Goal: Task Accomplishment & Management: Use online tool/utility

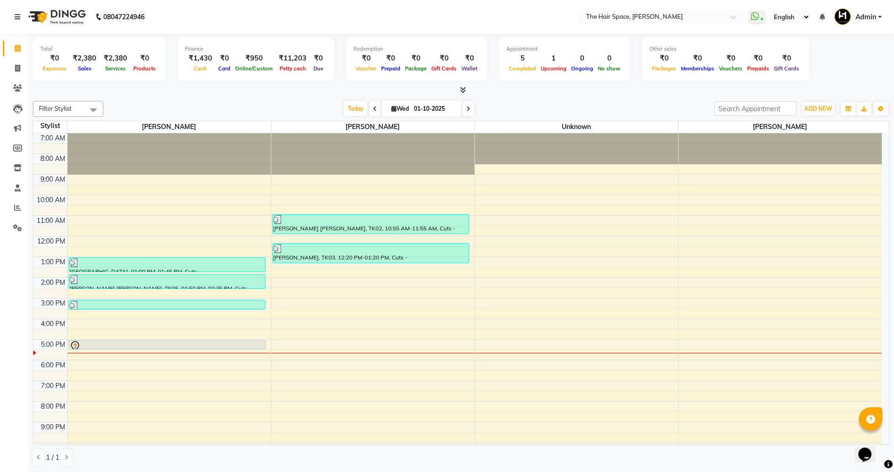
click at [825, 266] on div "7:00 AM 8:00 AM 9:00 AM 10:00 AM 11:00 AM 12:00 PM 1:00 PM 2:00 PM 3:00 PM 4:00…" at bounding box center [457, 308] width 849 height 351
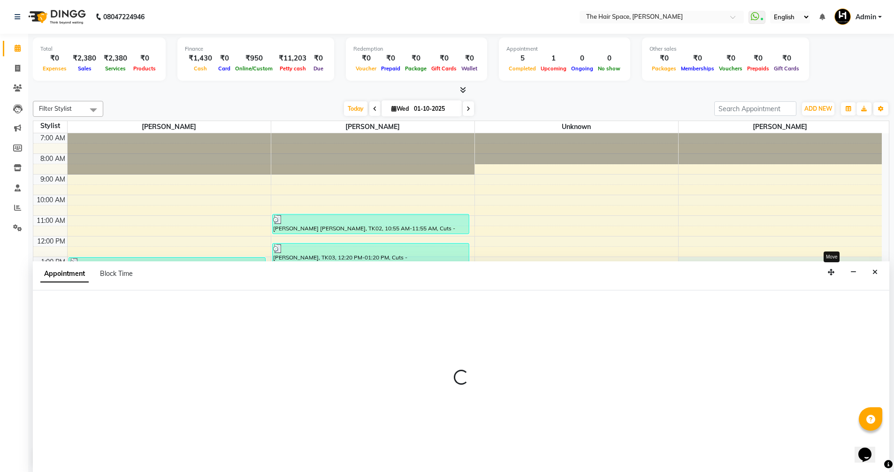
select select "82347"
select select "tentative"
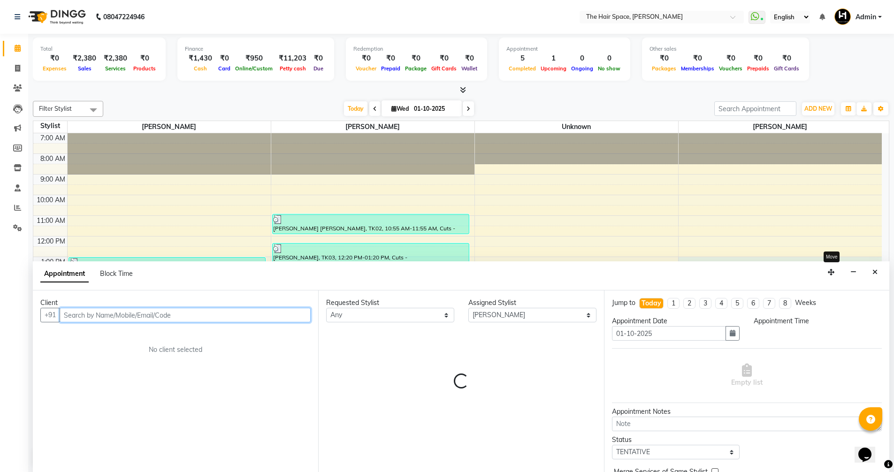
select select "780"
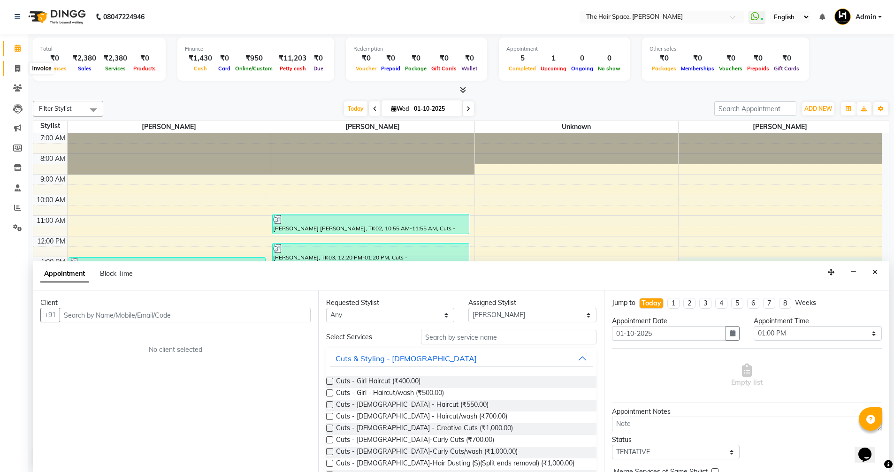
click at [17, 64] on span at bounding box center [17, 68] width 16 height 11
select select "service"
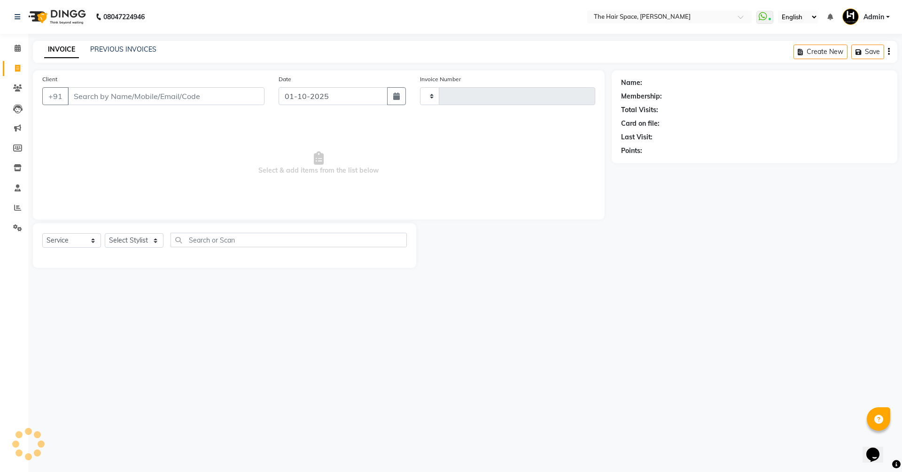
type input "2066"
select select "6663"
click at [138, 167] on span "Select & add items from the list below" at bounding box center [318, 163] width 553 height 94
click at [17, 85] on icon at bounding box center [17, 88] width 9 height 7
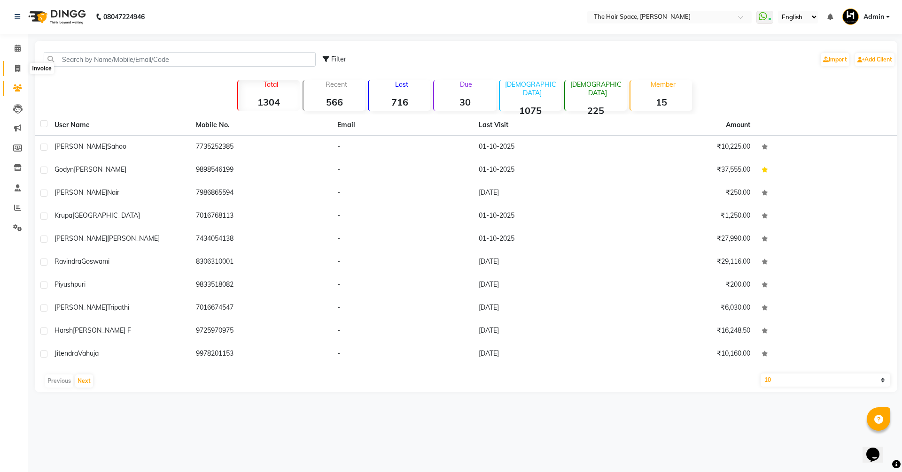
click at [16, 70] on icon at bounding box center [17, 68] width 5 height 7
select select "service"
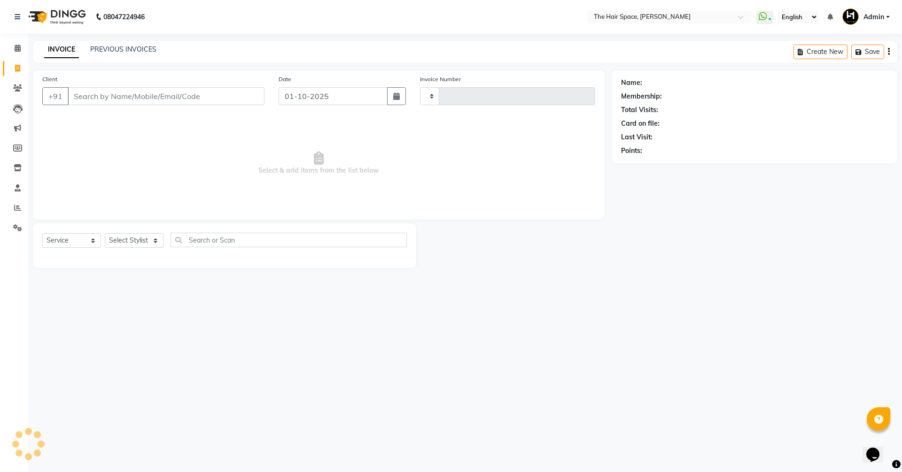
type input "2066"
select select "6663"
click at [141, 98] on input "Client" at bounding box center [166, 96] width 197 height 18
click at [140, 97] on input "Client" at bounding box center [166, 96] width 197 height 18
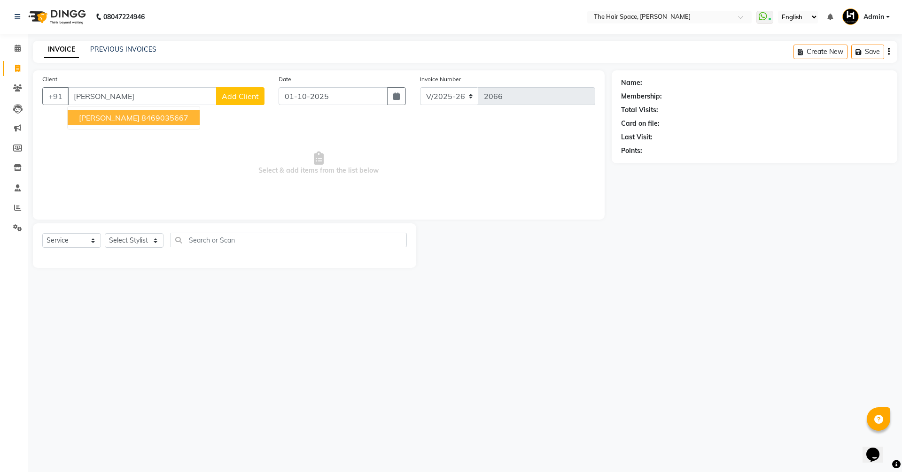
click at [141, 117] on ngb-highlight "8469035667" at bounding box center [164, 117] width 47 height 9
type input "8469035667"
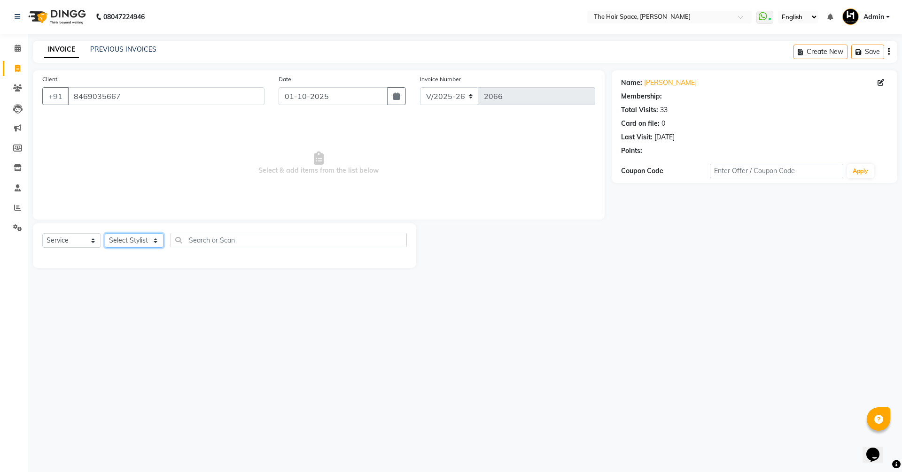
select select "1: Object"
click at [122, 239] on select "Select Stylist [PERSON_NAME] Nai [PERSON_NAME] [PERSON_NAME] Unknown" at bounding box center [134, 240] width 59 height 15
select select "51967"
click at [105, 233] on select "Select Stylist [PERSON_NAME] Nai [PERSON_NAME] [PERSON_NAME] Unknown" at bounding box center [134, 240] width 59 height 15
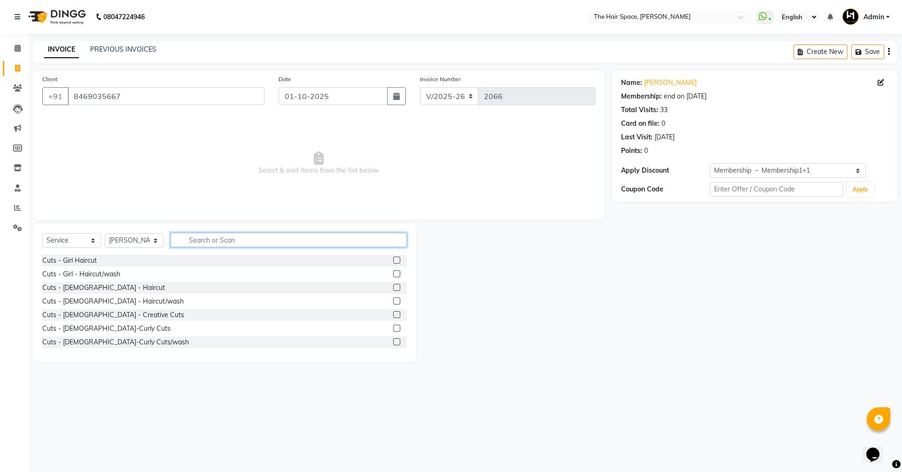
click at [212, 235] on input "text" at bounding box center [288, 240] width 236 height 15
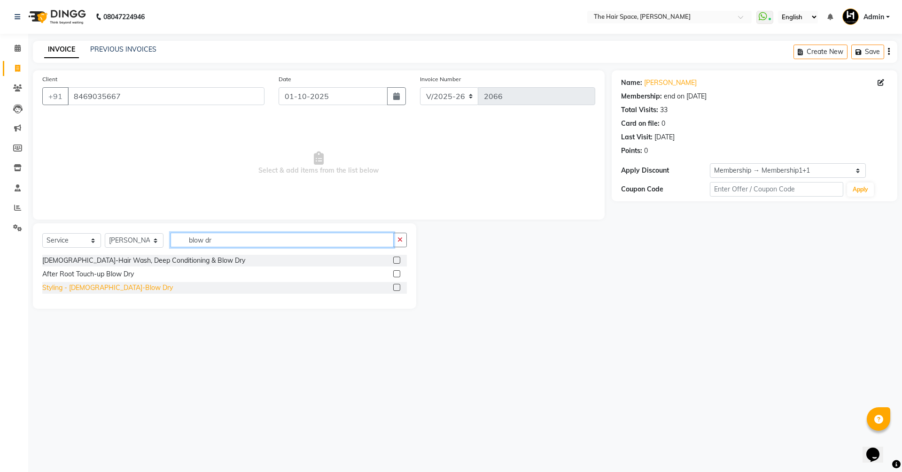
type input "blow dr"
click at [106, 288] on div "Styling - [DEMOGRAPHIC_DATA]-Blow Dry" at bounding box center [107, 288] width 131 height 10
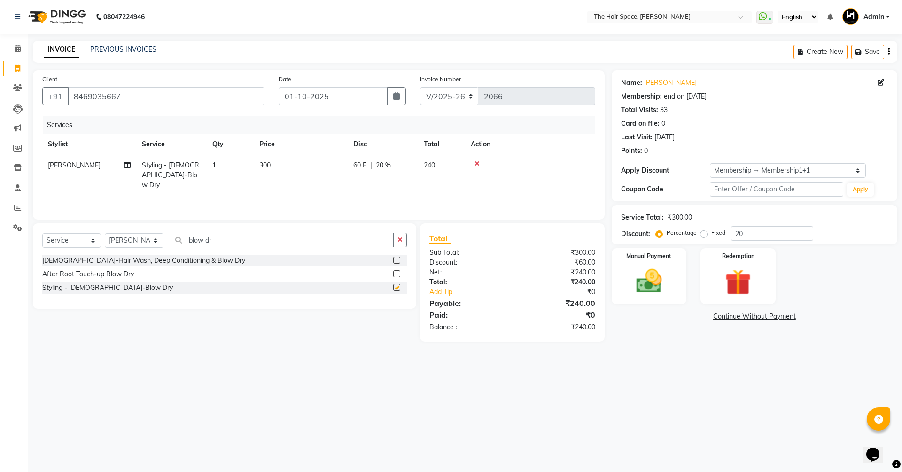
checkbox input "false"
click at [643, 277] on img at bounding box center [649, 281] width 44 height 31
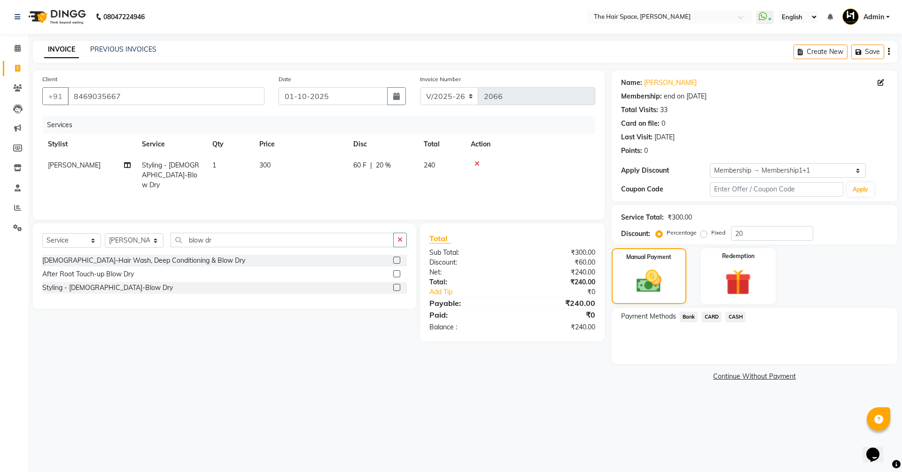
click at [686, 316] on span "Bank" at bounding box center [688, 317] width 18 height 11
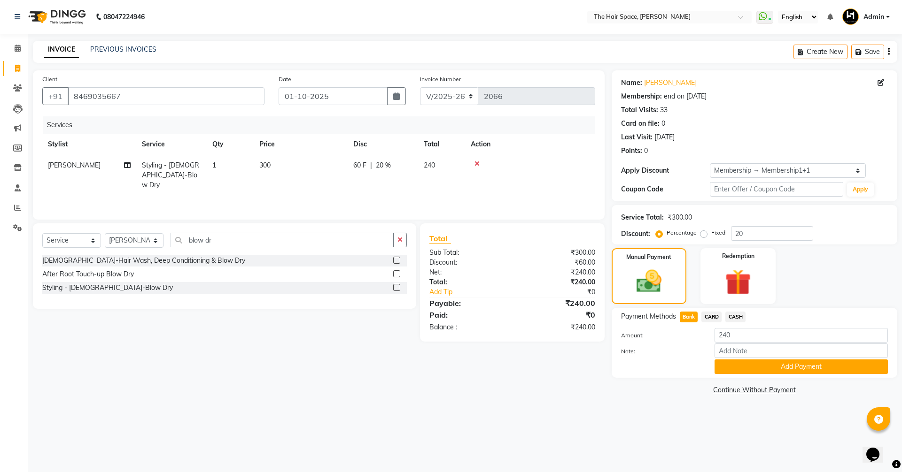
click at [707, 316] on span "CARD" at bounding box center [711, 317] width 20 height 11
click at [693, 316] on span "Bank" at bounding box center [688, 317] width 18 height 11
click at [711, 316] on span "CARD" at bounding box center [711, 317] width 20 height 11
click at [687, 314] on span "Bank" at bounding box center [688, 317] width 18 height 11
click at [732, 317] on span "CASH" at bounding box center [735, 317] width 20 height 11
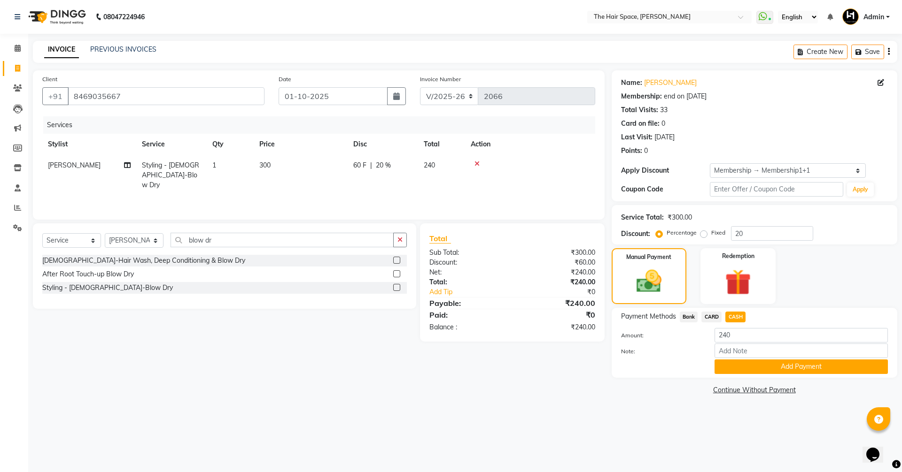
click at [705, 320] on span "CARD" at bounding box center [711, 317] width 20 height 11
click at [710, 314] on span "CARD" at bounding box center [711, 317] width 20 height 11
click at [679, 316] on span "Bank" at bounding box center [688, 317] width 18 height 11
click at [733, 339] on input "240" at bounding box center [800, 335] width 173 height 15
type input "2"
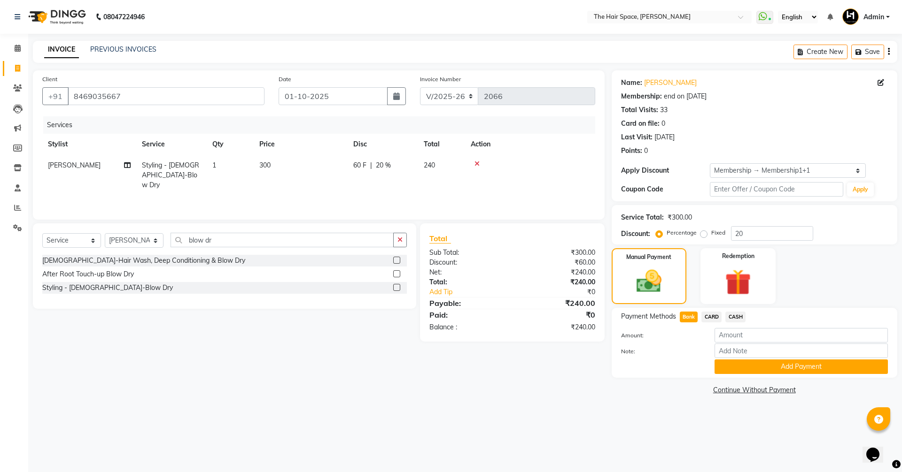
click at [395, 165] on div "60 F | 20 %" at bounding box center [382, 166] width 59 height 10
select select "51967"
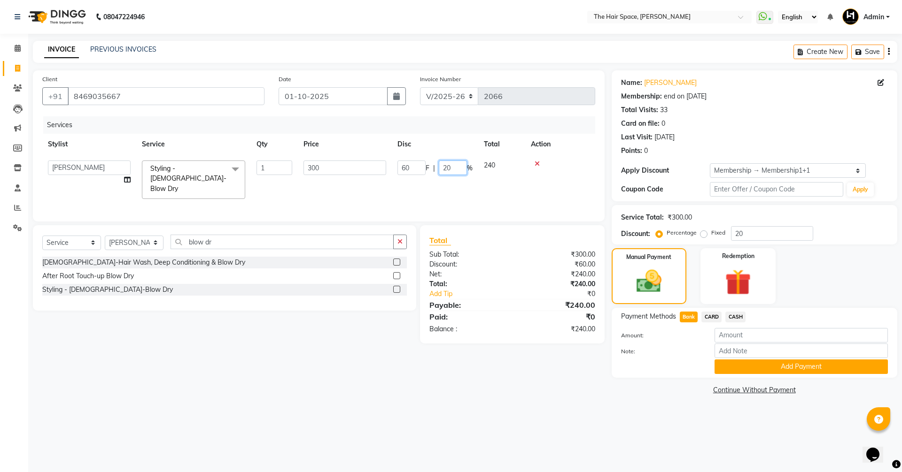
drag, startPoint x: 459, startPoint y: 164, endPoint x: 417, endPoint y: 163, distance: 41.8
click at [420, 163] on div "60 F | 20 %" at bounding box center [434, 168] width 75 height 15
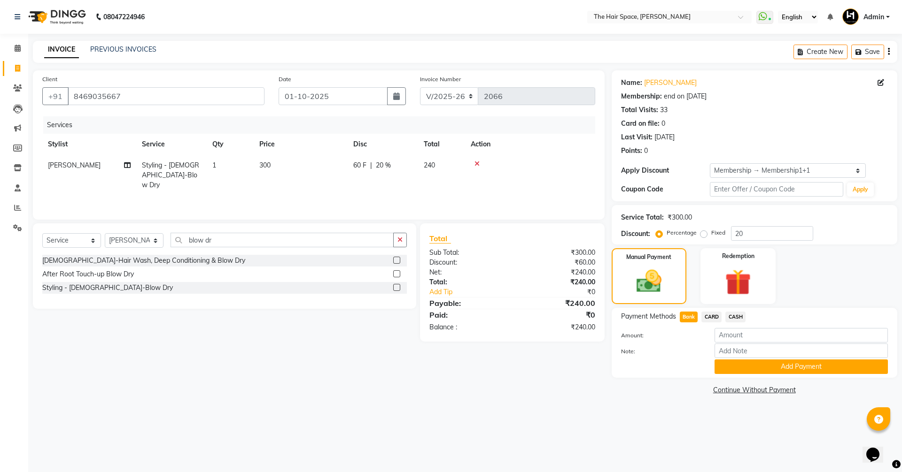
drag, startPoint x: 416, startPoint y: 166, endPoint x: 407, endPoint y: 165, distance: 9.0
click at [382, 165] on span "20 %" at bounding box center [383, 166] width 15 height 10
select select "51967"
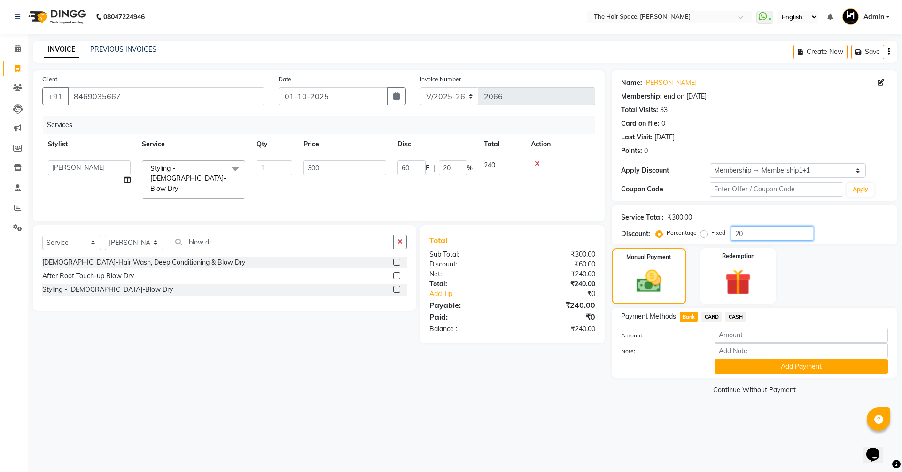
click at [754, 237] on input "20" at bounding box center [772, 233] width 82 height 15
type input "2"
type input "6"
type input "2"
type input "0"
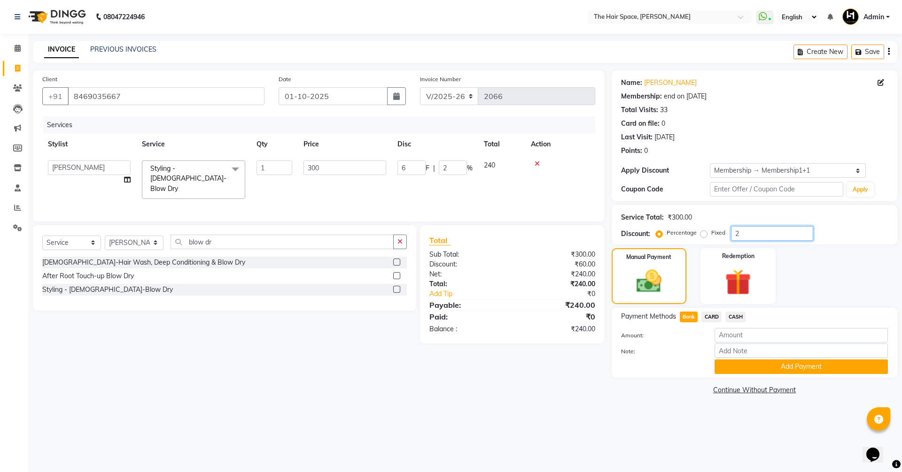
type input "0"
click at [707, 314] on span "CARD" at bounding box center [711, 317] width 20 height 11
type input "300"
click at [697, 315] on span "Bank" at bounding box center [688, 317] width 18 height 11
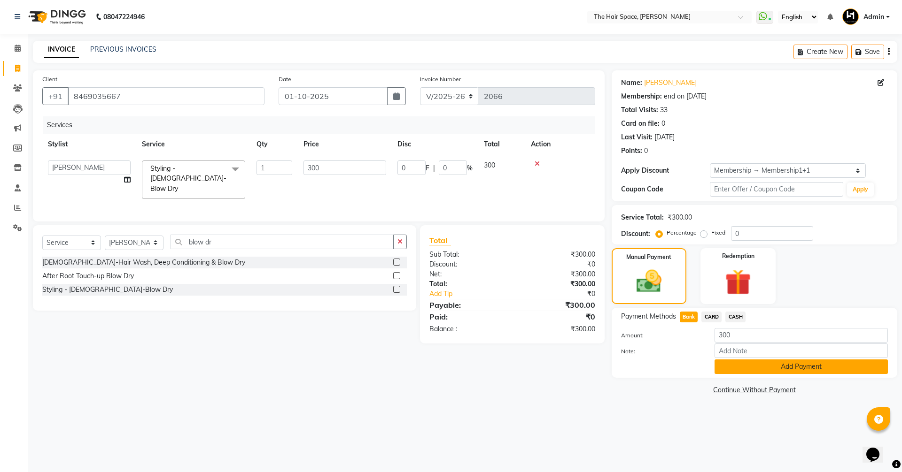
click at [760, 370] on button "Add Payment" at bounding box center [800, 367] width 173 height 15
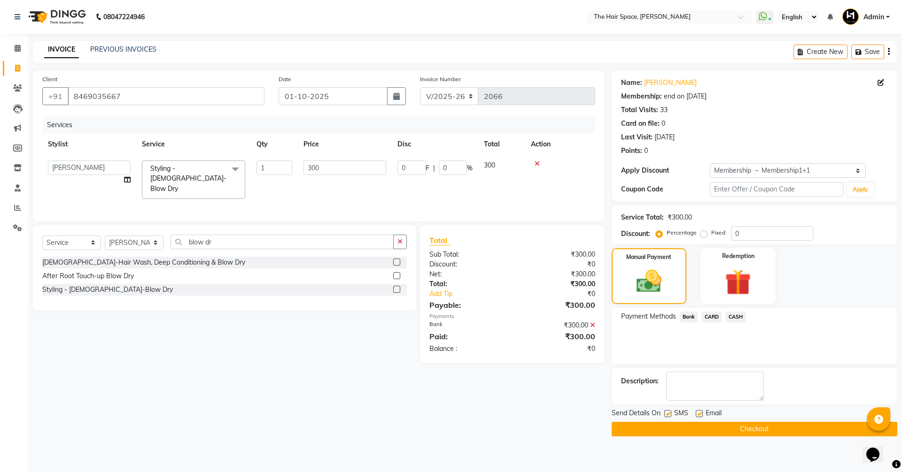
click at [700, 410] on label at bounding box center [698, 413] width 7 height 7
click at [700, 411] on input "checkbox" at bounding box center [698, 414] width 6 height 6
checkbox input "false"
click at [694, 432] on button "Checkout" at bounding box center [753, 429] width 285 height 15
